Goal: Task Accomplishment & Management: Use online tool/utility

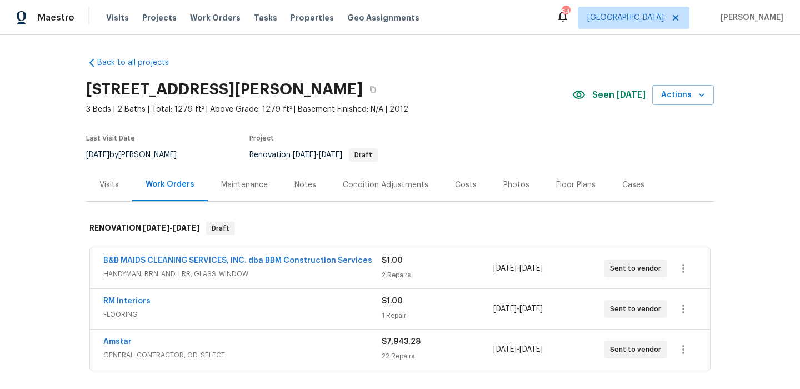
scroll to position [44, 0]
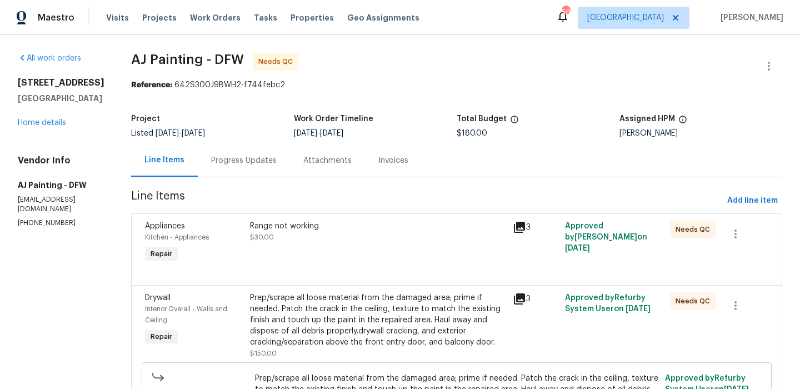
scroll to position [101, 0]
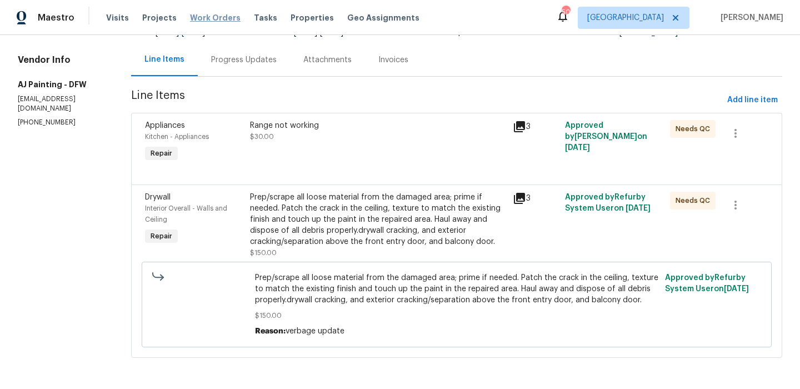
click at [197, 16] on span "Work Orders" at bounding box center [215, 17] width 51 height 11
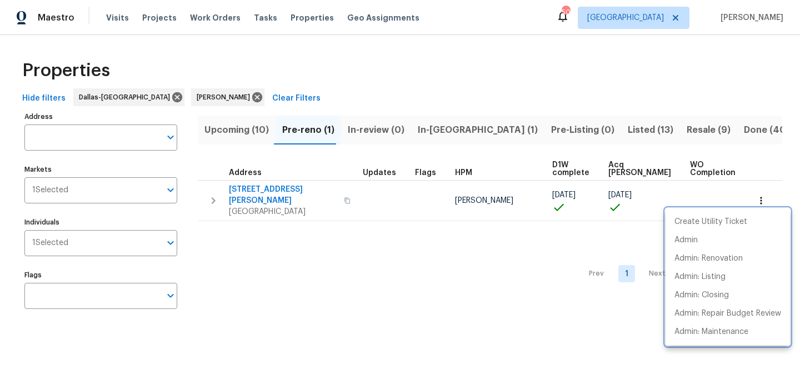
click at [273, 189] on div at bounding box center [400, 194] width 800 height 389
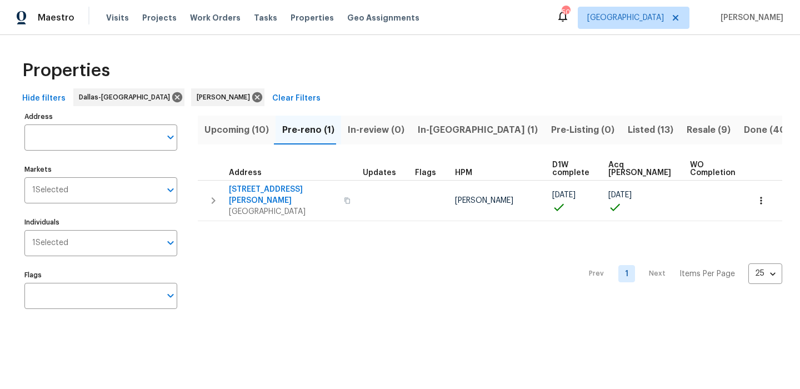
click at [273, 189] on span "[STREET_ADDRESS][PERSON_NAME]" at bounding box center [283, 195] width 108 height 22
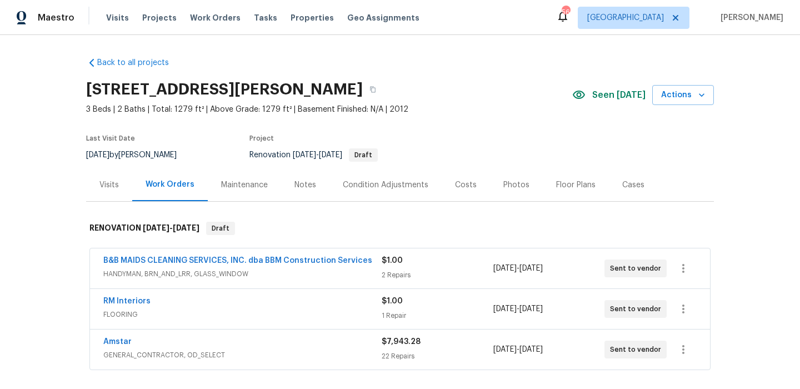
scroll to position [154, 0]
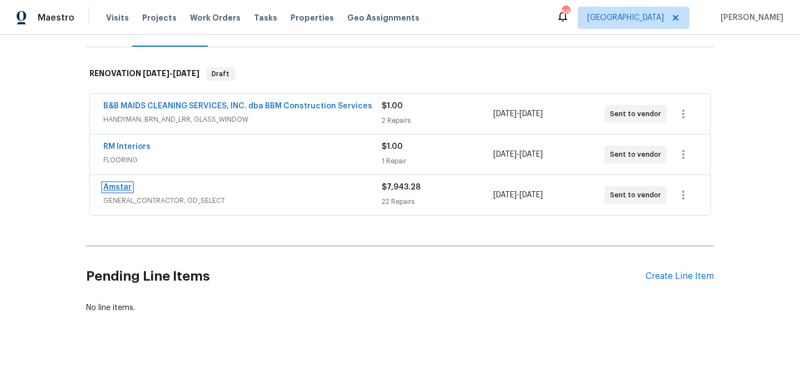
click at [124, 184] on link "Amstar" at bounding box center [117, 187] width 28 height 8
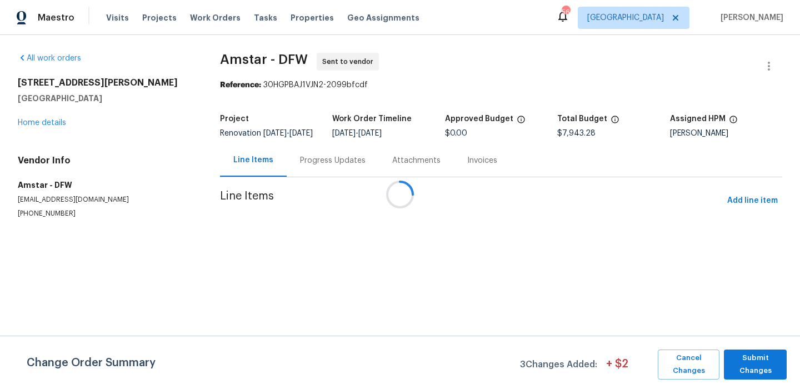
click at [740, 210] on div at bounding box center [400, 194] width 800 height 389
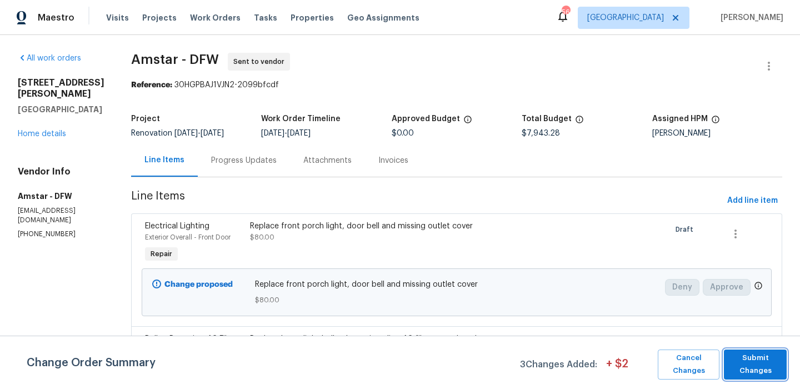
click at [754, 367] on span "Submit Changes" at bounding box center [755, 365] width 52 height 26
click at [754, 369] on span "Submit Changes" at bounding box center [755, 365] width 52 height 26
click at [746, 202] on span "Add line item" at bounding box center [752, 201] width 51 height 14
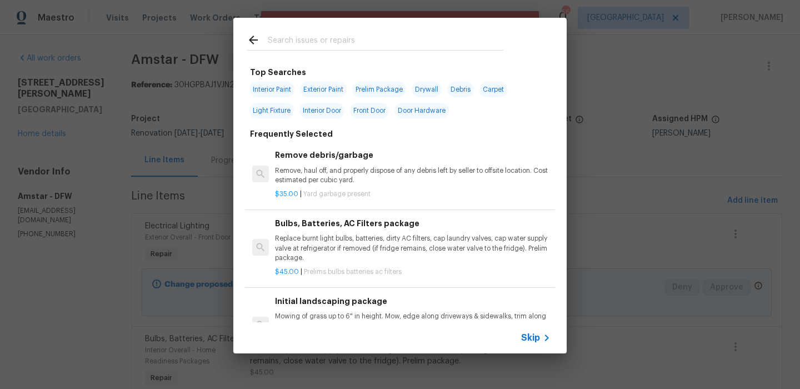
click at [391, 43] on input "text" at bounding box center [385, 41] width 235 height 17
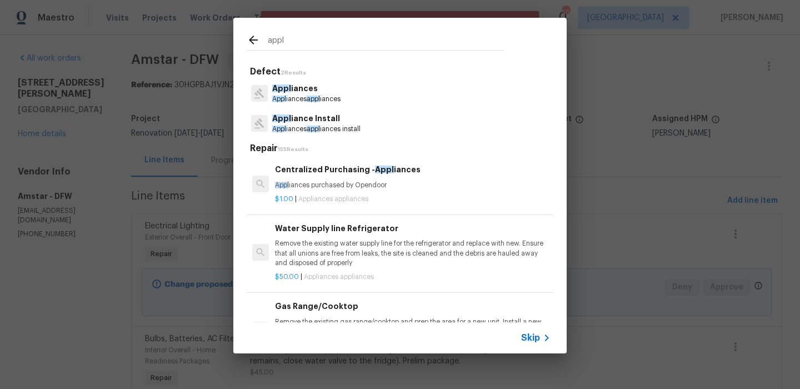
type input "appl"
click at [309, 116] on p "Appl iance Install" at bounding box center [316, 119] width 88 height 12
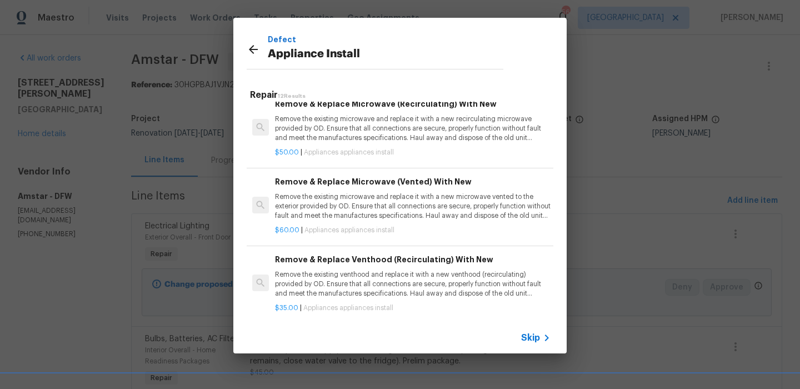
scroll to position [16, 0]
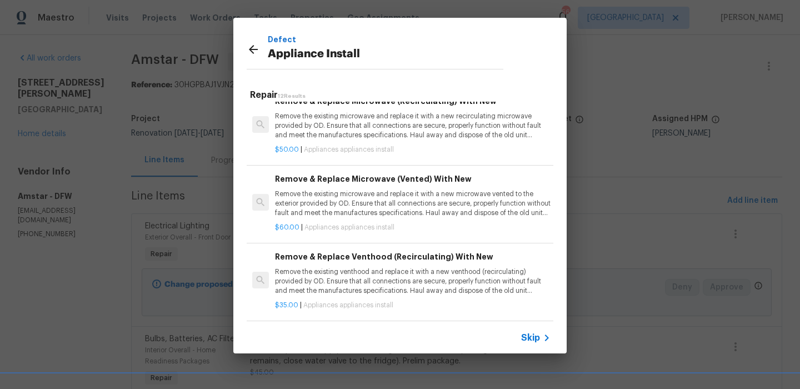
click at [420, 273] on p "Remove the existing venthood and replace it with a new venthood (recirculating)…" at bounding box center [412, 281] width 275 height 28
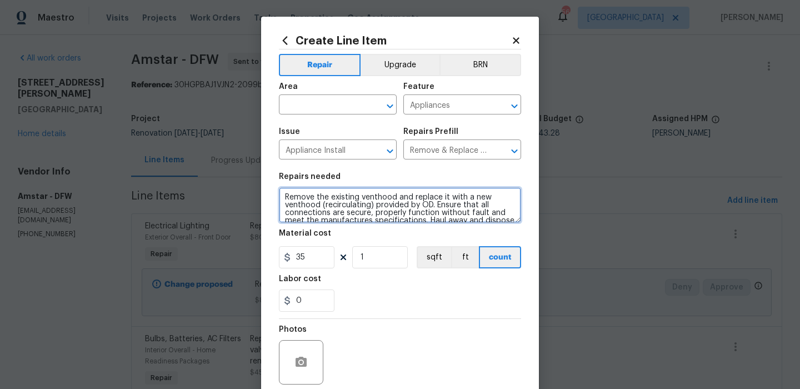
click at [380, 194] on textarea "Remove the existing venthood and replace it with a new venthood (recirculating)…" at bounding box center [400, 205] width 242 height 36
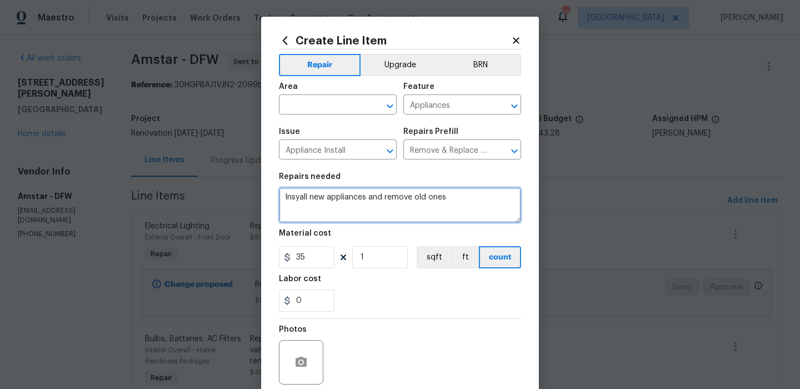
click at [299, 201] on textarea "Insyall new appliances and remove old ones" at bounding box center [400, 205] width 242 height 36
type textarea "Install new appliances and remove old ones"
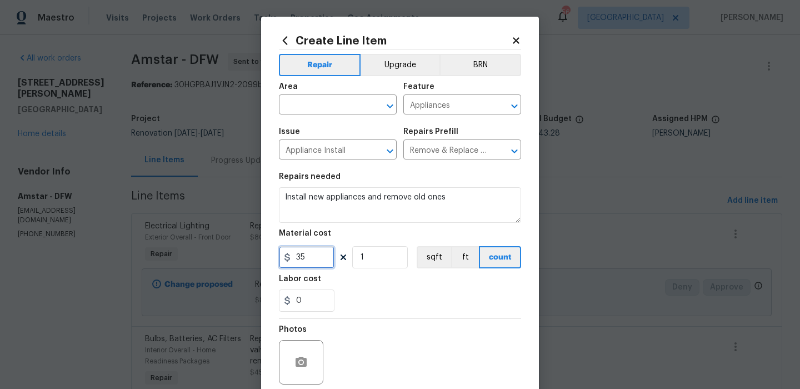
click at [319, 257] on input "35" at bounding box center [307, 257] width 56 height 22
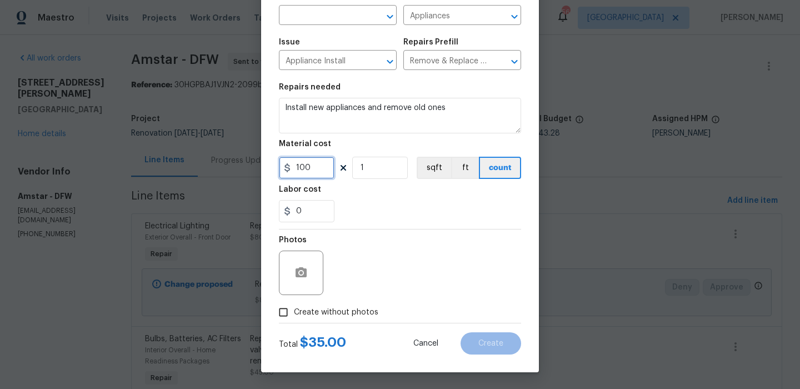
type input "100"
click at [338, 306] on label "Create without photos" at bounding box center [326, 312] width 106 height 21
click at [294, 306] on input "Create without photos" at bounding box center [283, 312] width 21 height 21
checkbox input "true"
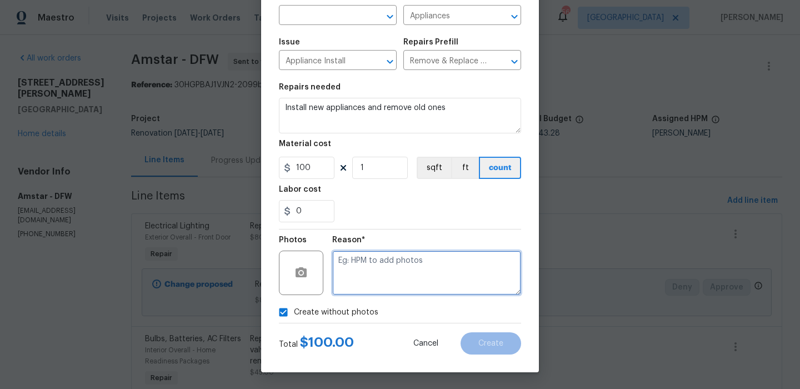
drag, startPoint x: 344, startPoint y: 302, endPoint x: 427, endPoint y: 263, distance: 91.4
click at [427, 263] on textarea at bounding box center [426, 272] width 189 height 44
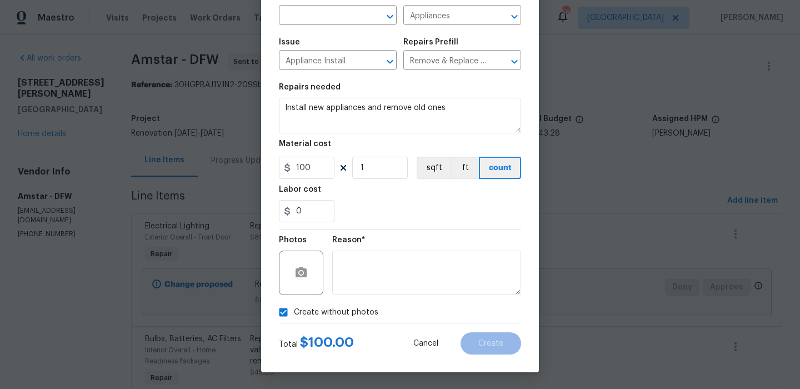
click at [498, 355] on div "Create Line Item Repair Upgrade BRN Area ​ Feature Appliances ​ Issue Appliance…" at bounding box center [400, 149] width 278 height 445
click at [454, 303] on div "Create without photos" at bounding box center [400, 312] width 242 height 21
click at [456, 287] on textarea at bounding box center [426, 272] width 189 height 44
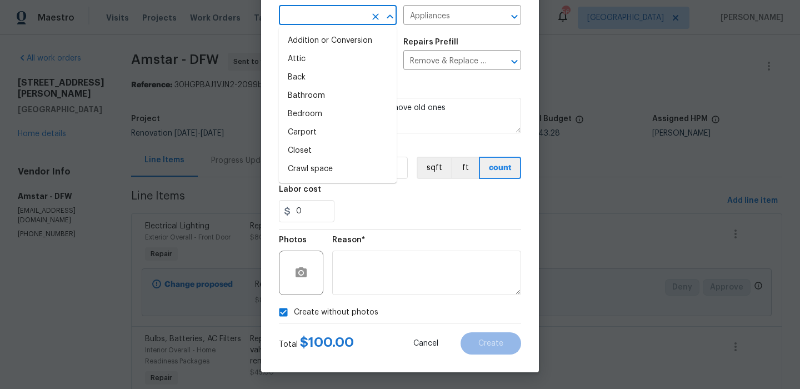
click at [348, 18] on input "text" at bounding box center [322, 16] width 87 height 17
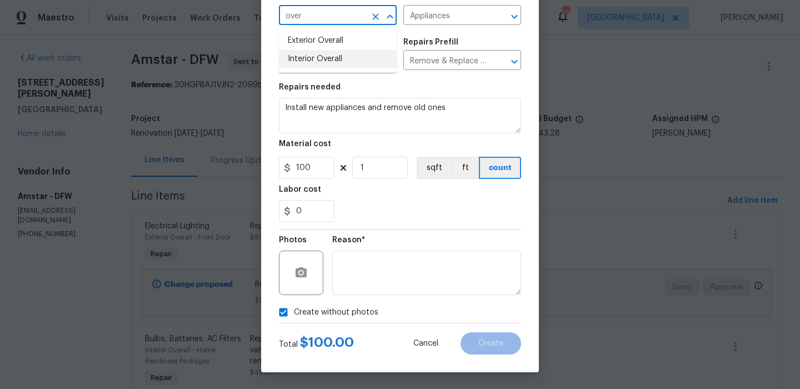
click at [343, 50] on li "Interior Overall" at bounding box center [338, 59] width 118 height 18
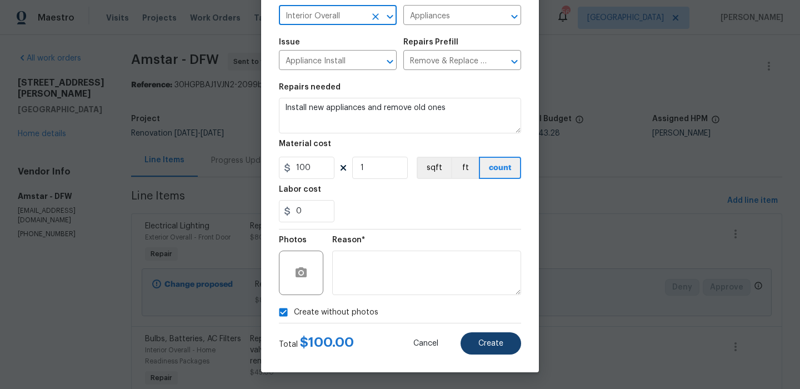
type input "Interior Overall"
click at [496, 338] on button "Create" at bounding box center [490, 343] width 61 height 22
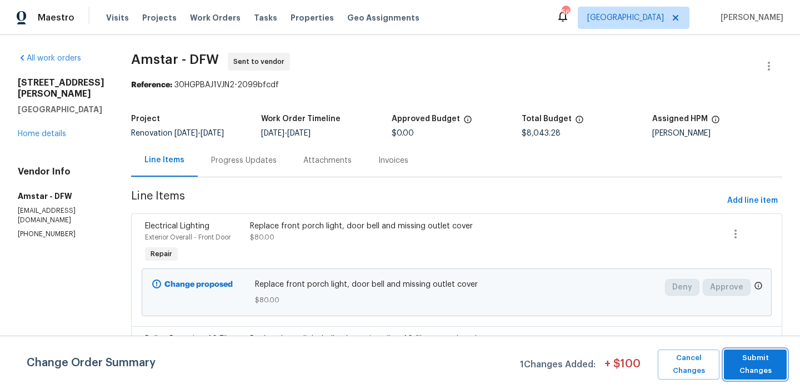
click at [751, 364] on span "Submit Changes" at bounding box center [755, 365] width 52 height 26
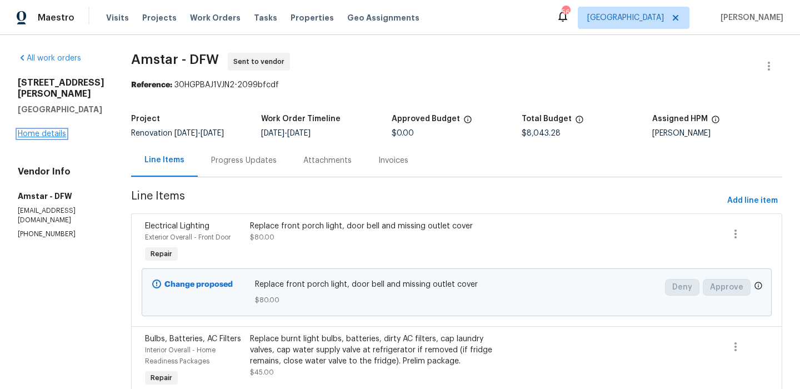
click at [39, 132] on link "Home details" at bounding box center [42, 134] width 48 height 8
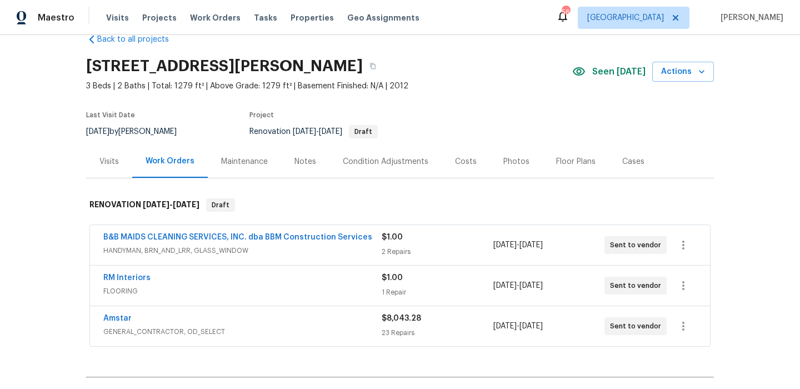
scroll to position [29, 0]
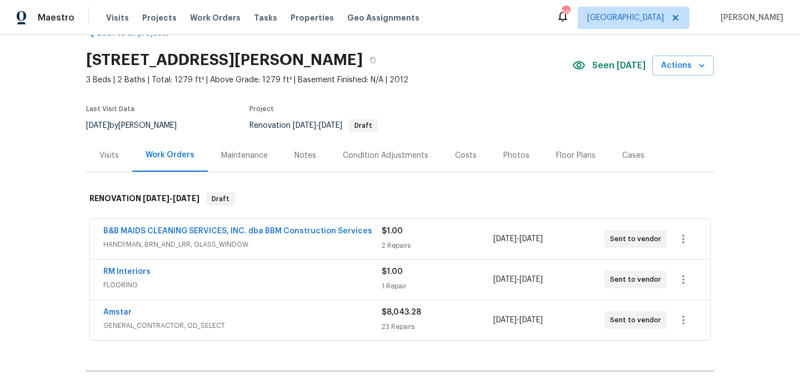
click at [394, 159] on div "Condition Adjustments" at bounding box center [386, 155] width 86 height 11
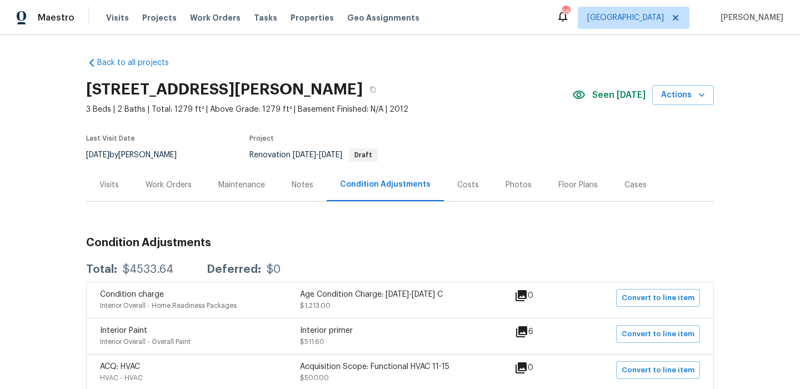
click at [466, 176] on div "Costs" at bounding box center [468, 184] width 48 height 33
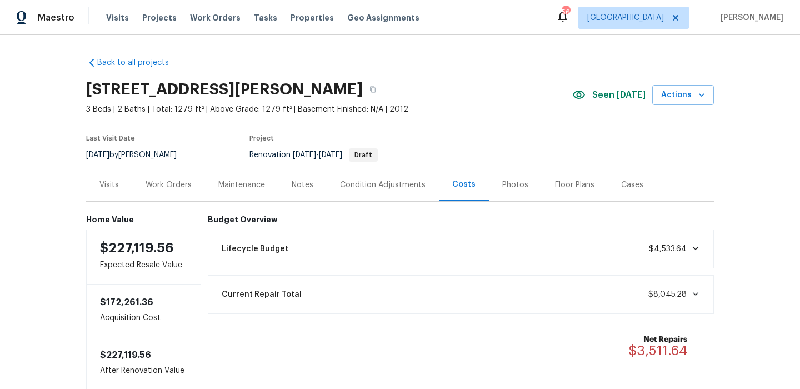
scroll to position [11, 0]
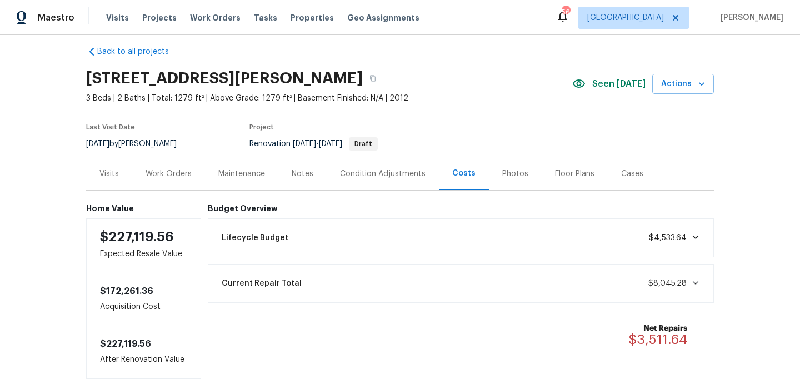
click at [538, 240] on div "Lifecycle Budget $4,533.64" at bounding box center [461, 237] width 492 height 24
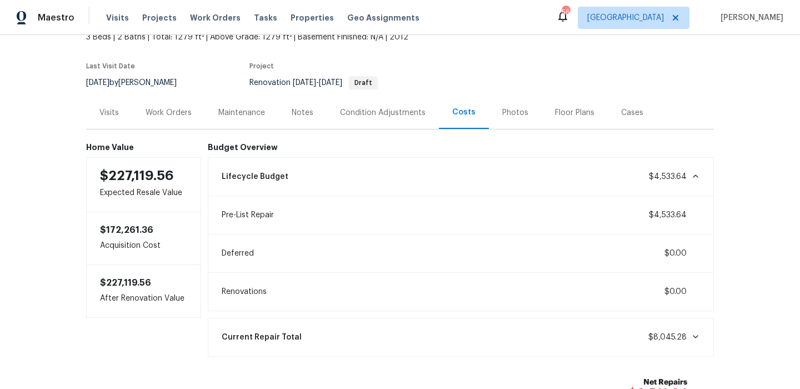
scroll to position [0, 0]
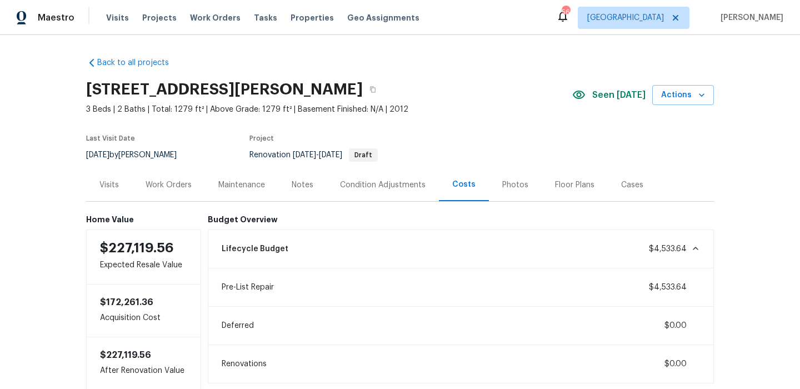
click at [106, 188] on div "Visits" at bounding box center [108, 184] width 19 height 11
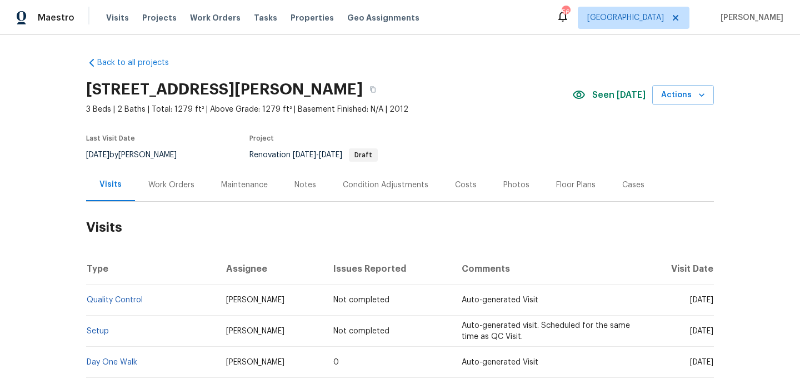
click at [171, 181] on div "Work Orders" at bounding box center [171, 184] width 46 height 11
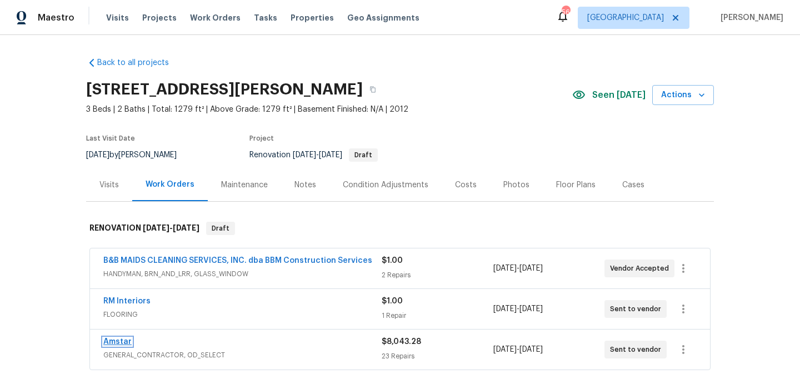
click at [115, 342] on link "Amstar" at bounding box center [117, 342] width 28 height 8
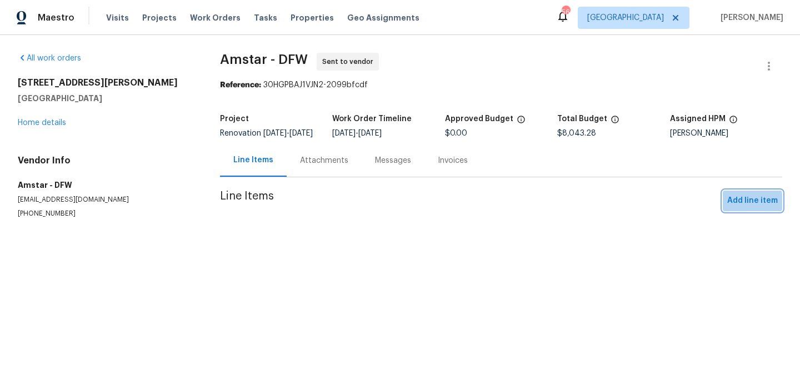
click at [738, 208] on span "Add line item" at bounding box center [752, 201] width 51 height 14
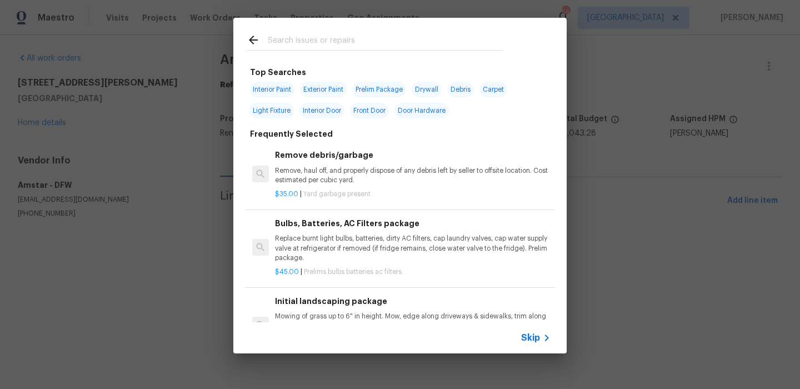
click at [356, 101] on div "Interior Paint Exterior Paint Prelim Package Drywall Debris Carpet Light Fixtur…" at bounding box center [400, 100] width 307 height 42
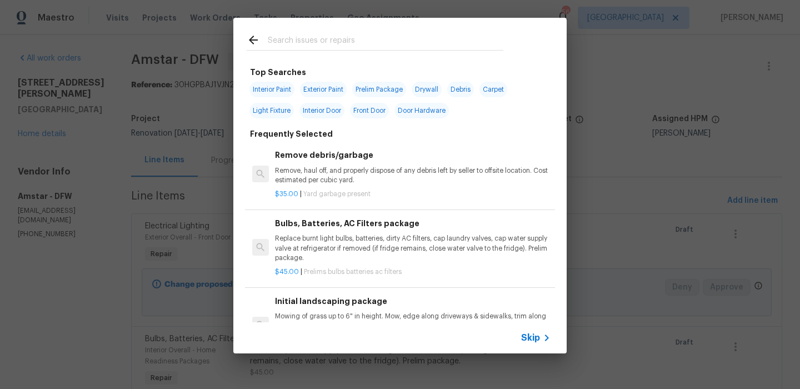
click at [304, 53] on div at bounding box center [374, 40] width 283 height 44
click at [307, 47] on input "text" at bounding box center [385, 41] width 235 height 17
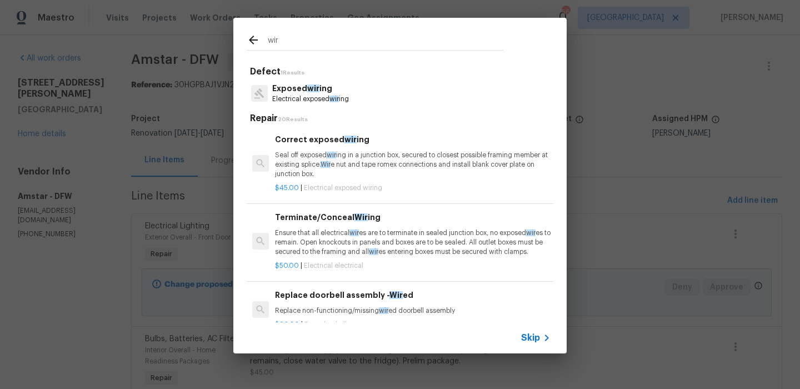
type input "wir"
click at [304, 88] on p "Exposed wir ing" at bounding box center [310, 89] width 77 height 12
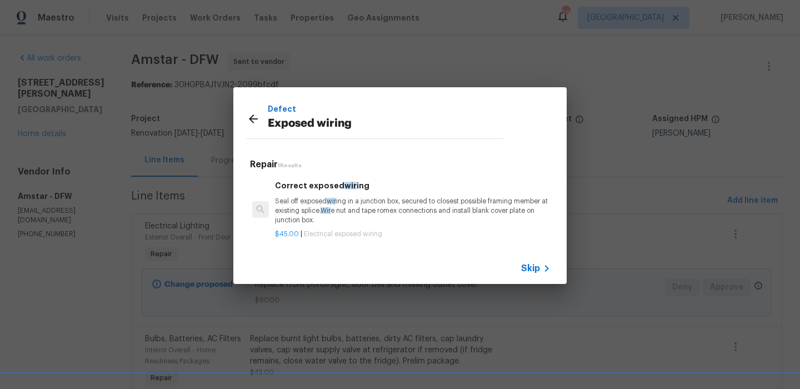
click at [330, 199] on span "wir" at bounding box center [331, 201] width 9 height 7
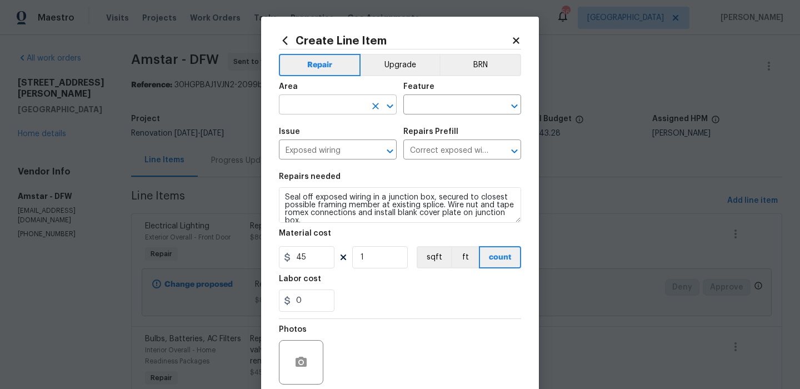
click at [314, 99] on input "text" at bounding box center [322, 105] width 87 height 17
type input "ovw"
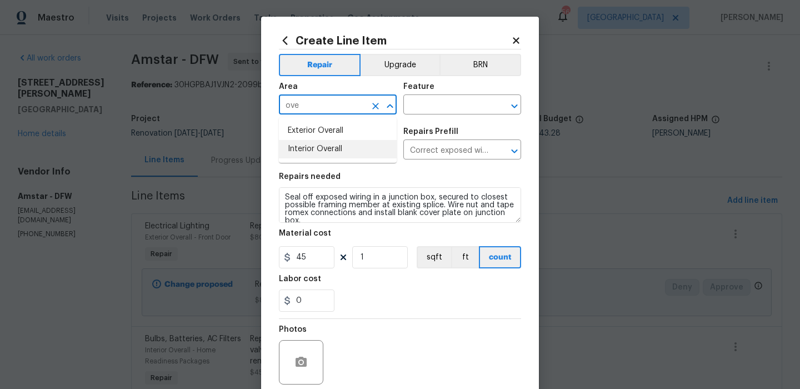
click at [314, 143] on li "Interior Overall" at bounding box center [338, 149] width 118 height 18
type input "Interior Overall"
click at [454, 108] on input "text" at bounding box center [446, 105] width 87 height 17
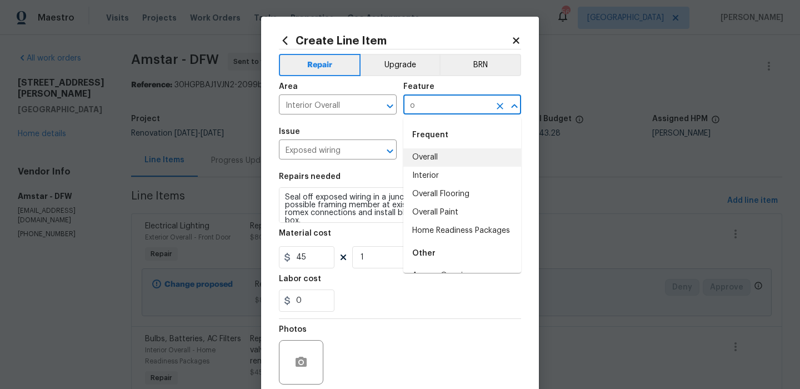
click at [423, 157] on li "Overall" at bounding box center [462, 157] width 118 height 18
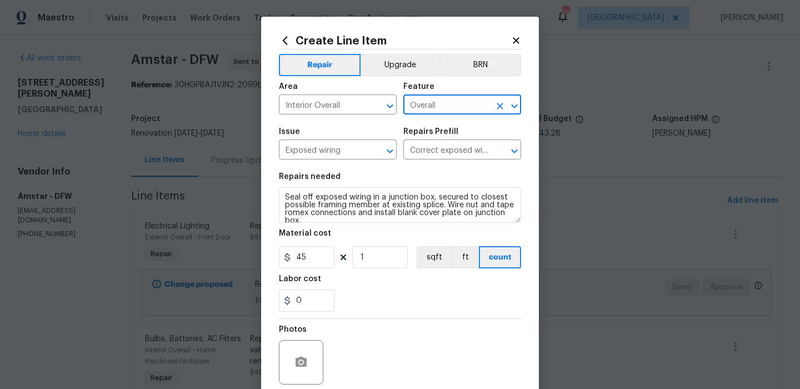
scroll to position [90, 0]
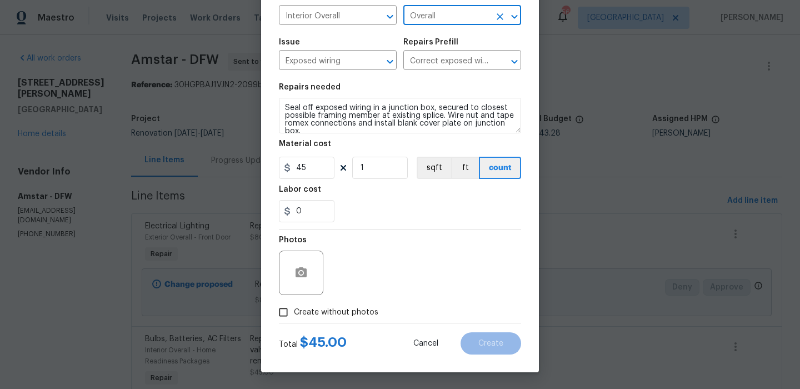
type input "Overall"
click at [355, 315] on span "Create without photos" at bounding box center [336, 313] width 84 height 12
click at [294, 315] on input "Create without photos" at bounding box center [283, 312] width 21 height 21
checkbox input "true"
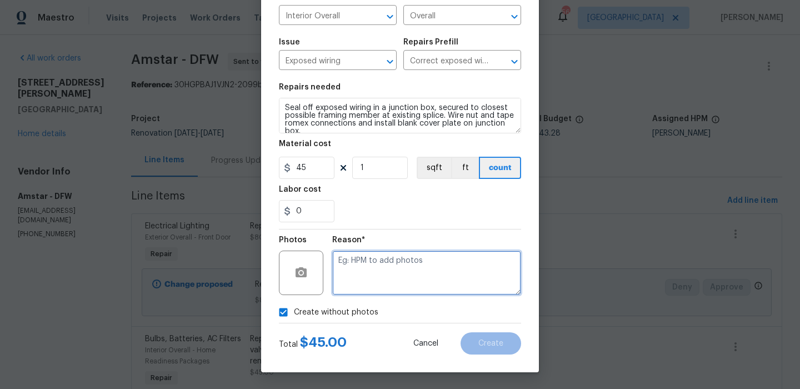
click at [400, 290] on textarea at bounding box center [426, 272] width 189 height 44
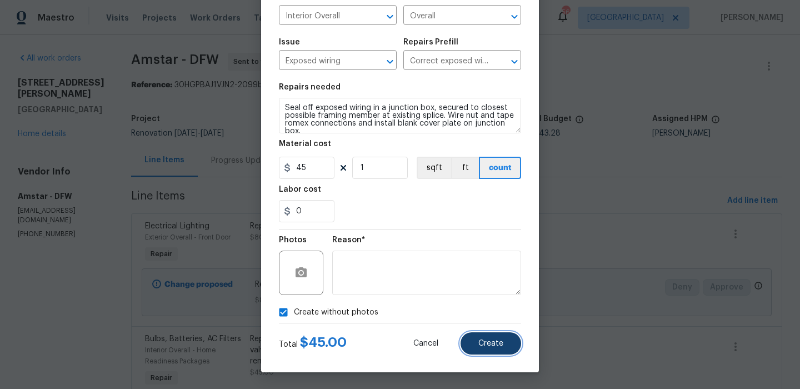
click at [474, 343] on button "Create" at bounding box center [490, 343] width 61 height 22
